Goal: Contribute content: Contribute content

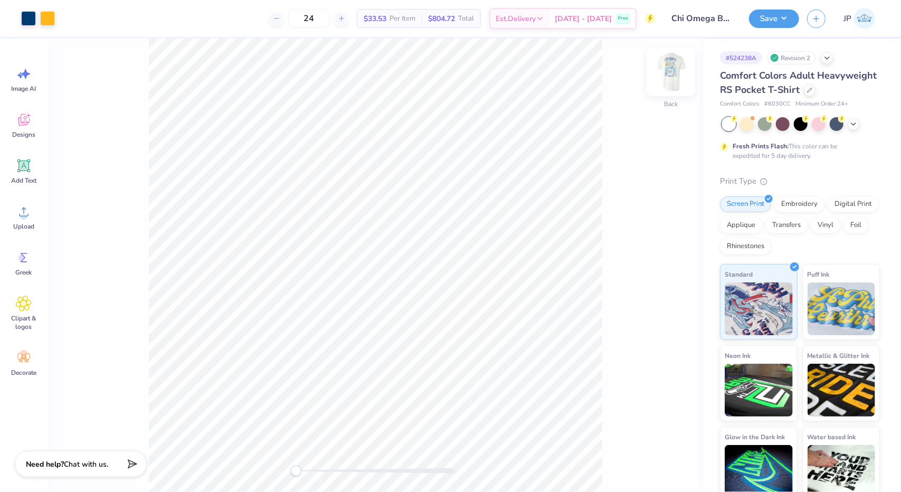
click at [677, 75] on img at bounding box center [671, 72] width 42 height 42
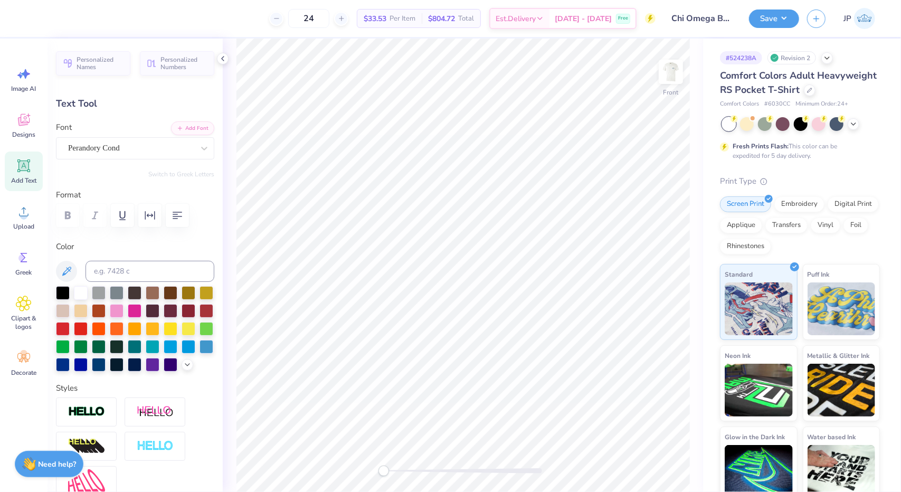
scroll to position [8, 4]
type textarea "[DATE]"
click at [667, 73] on img at bounding box center [671, 72] width 42 height 42
click at [772, 21] on button "Save" at bounding box center [774, 17] width 50 height 18
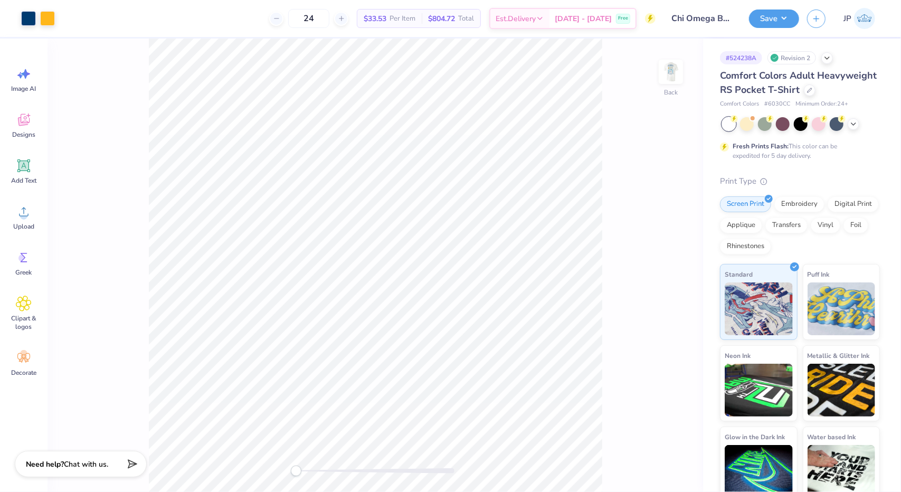
click at [673, 72] on img at bounding box center [670, 71] width 21 height 21
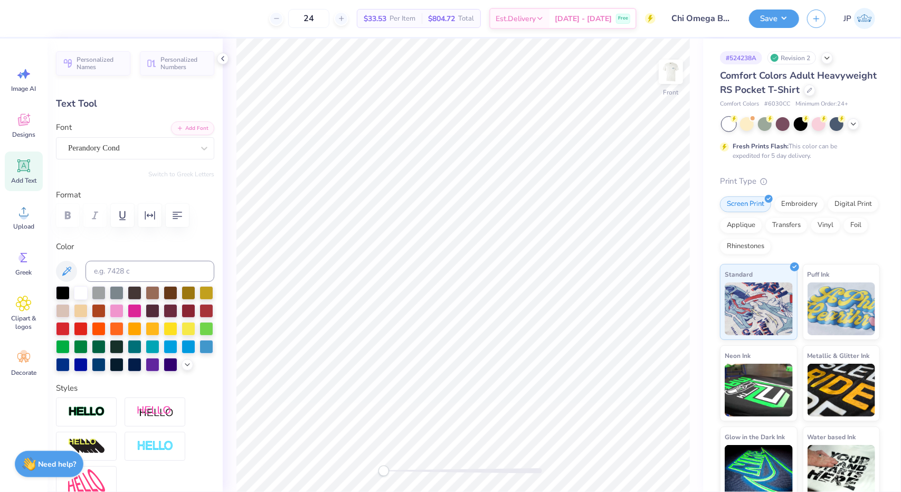
scroll to position [8, 4]
type textarea "[DATE]"
click at [667, 77] on img at bounding box center [671, 72] width 42 height 42
click at [790, 16] on button "Save" at bounding box center [774, 17] width 50 height 18
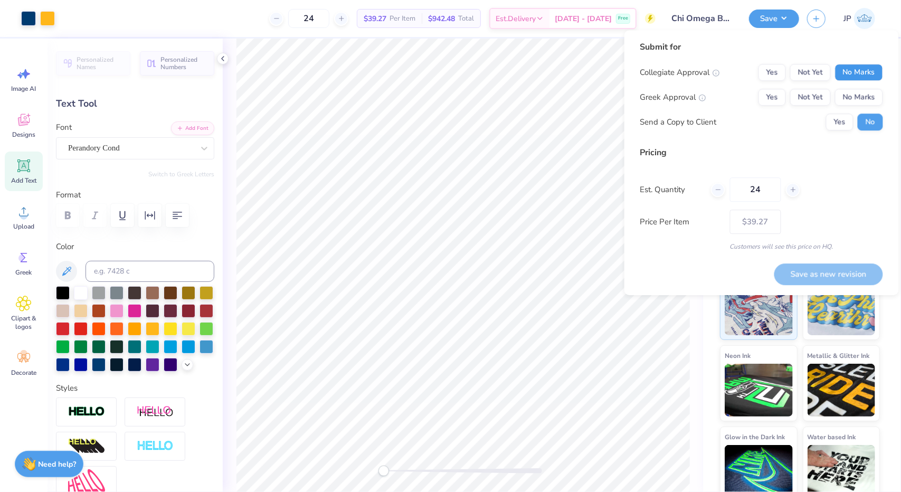
click at [852, 70] on button "No Marks" at bounding box center [859, 72] width 48 height 17
click at [820, 97] on button "Not Yet" at bounding box center [810, 97] width 41 height 17
click at [821, 271] on button "Save as new revision" at bounding box center [829, 274] width 109 height 22
type input "$39.27"
